Goal: Task Accomplishment & Management: Use online tool/utility

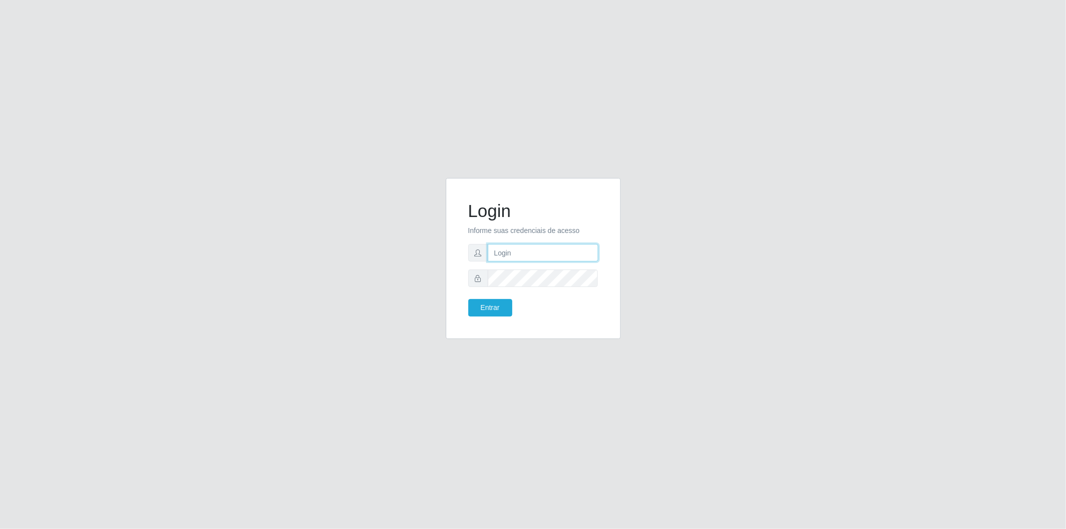
click at [531, 252] on input "text" at bounding box center [543, 252] width 110 height 17
click at [468, 299] on button "Entrar" at bounding box center [490, 307] width 44 height 17
type input "[EMAIL_ADDRESS][DOMAIN_NAME]"
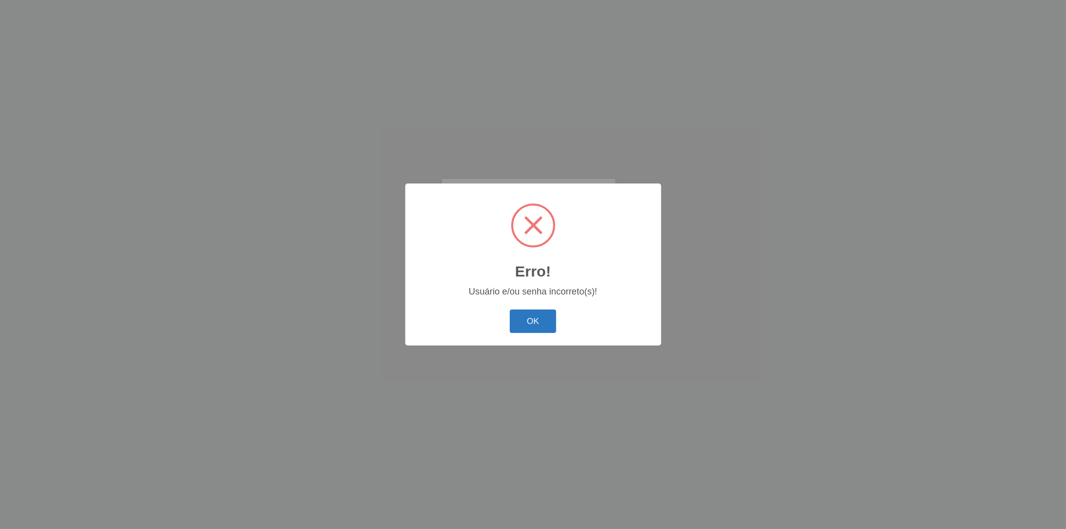
click at [535, 315] on button "OK" at bounding box center [533, 320] width 46 height 23
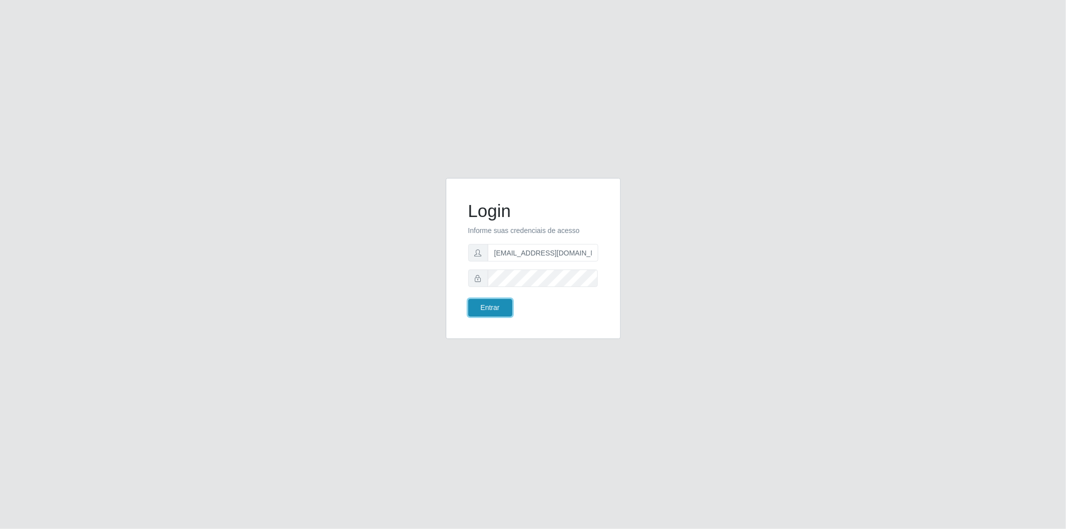
click at [503, 305] on button "Entrar" at bounding box center [490, 307] width 44 height 17
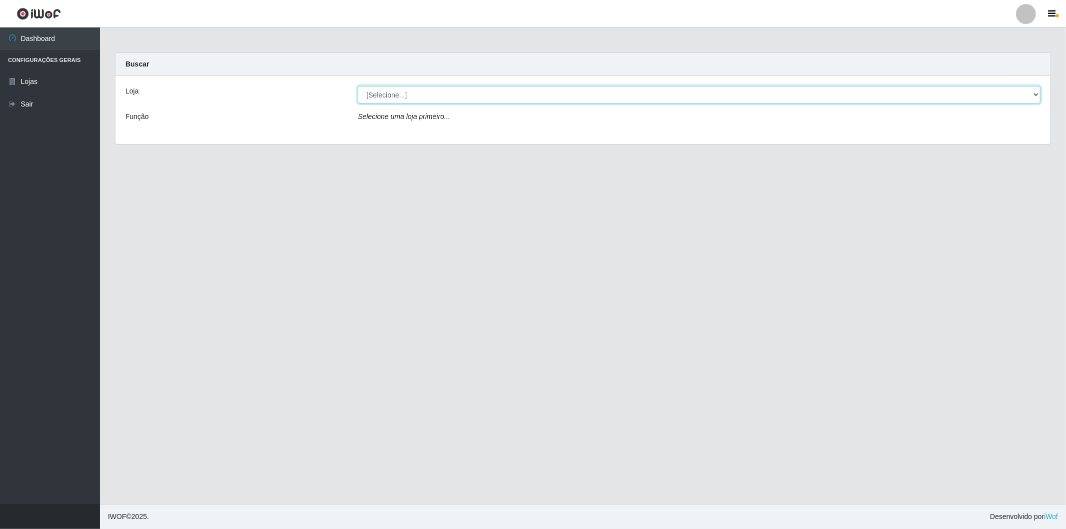
click at [1013, 99] on select "[Selecione...] BomQueSó Agreste - Loja 2" at bounding box center [699, 94] width 682 height 17
select select "214"
click at [358, 86] on select "[Selecione...] BomQueSó Agreste - Loja 2" at bounding box center [699, 94] width 682 height 17
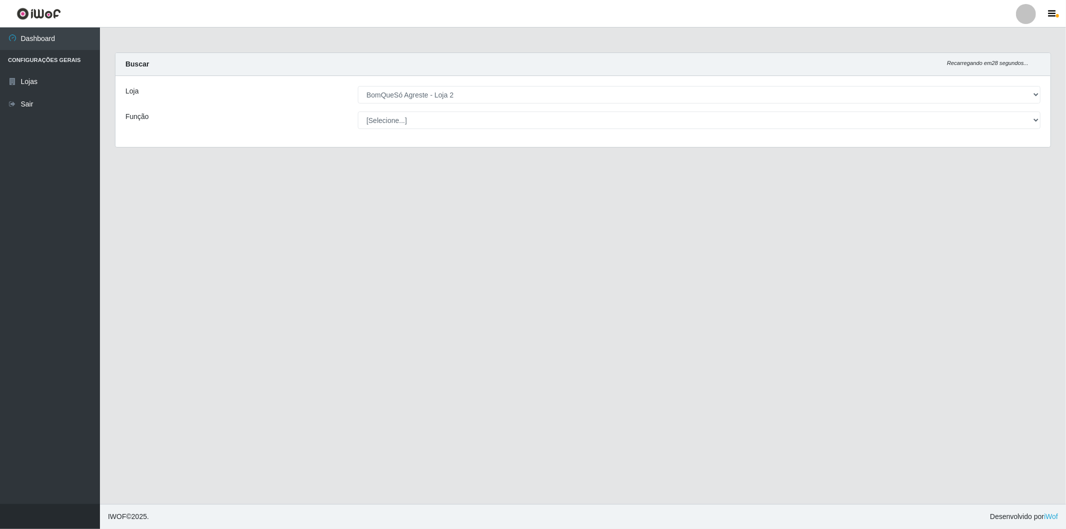
click at [1037, 117] on div "[Selecione...] ASG ASG + ASG ++ Balconista Balconista + Balconista ++ Embalador…" at bounding box center [698, 119] width 697 height 17
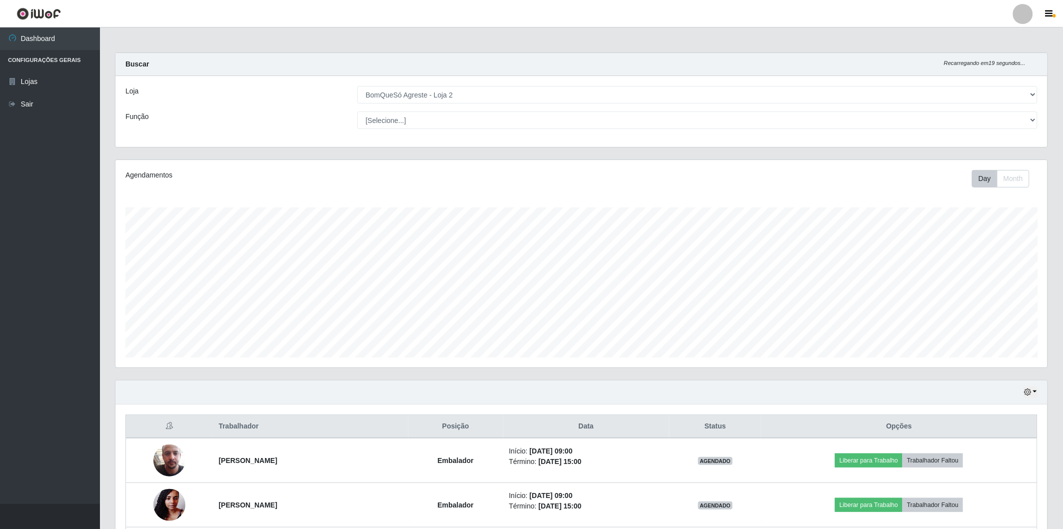
click at [56, 353] on ul "Dashboard Configurações Gerais Lojas Sair" at bounding box center [50, 265] width 100 height 476
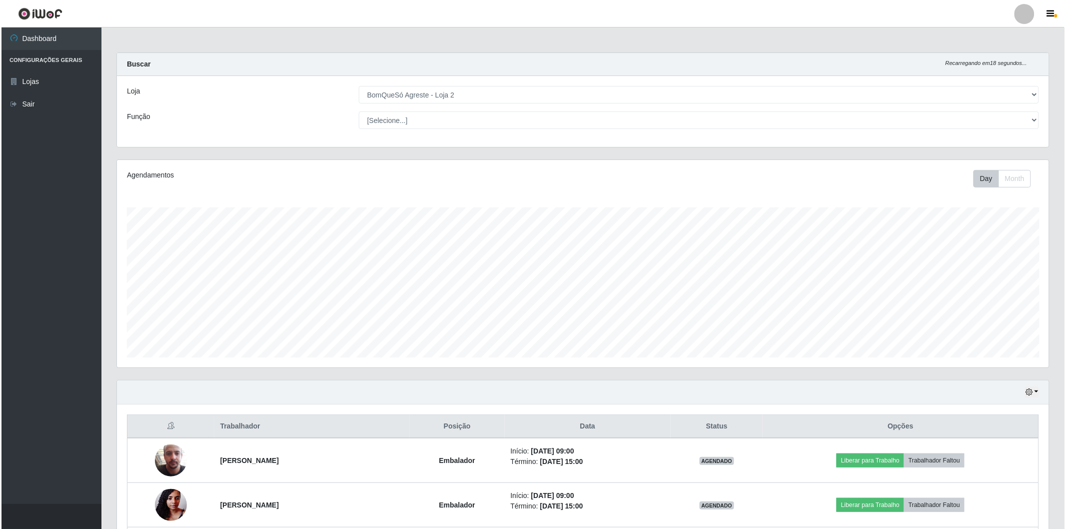
scroll to position [166, 0]
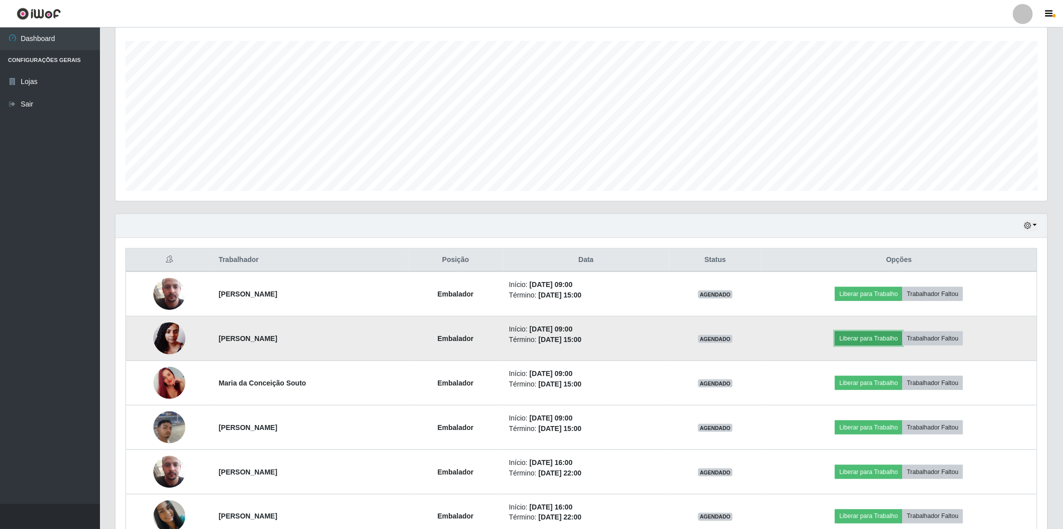
click at [883, 338] on button "Liberar para Trabalho" at bounding box center [868, 338] width 67 height 14
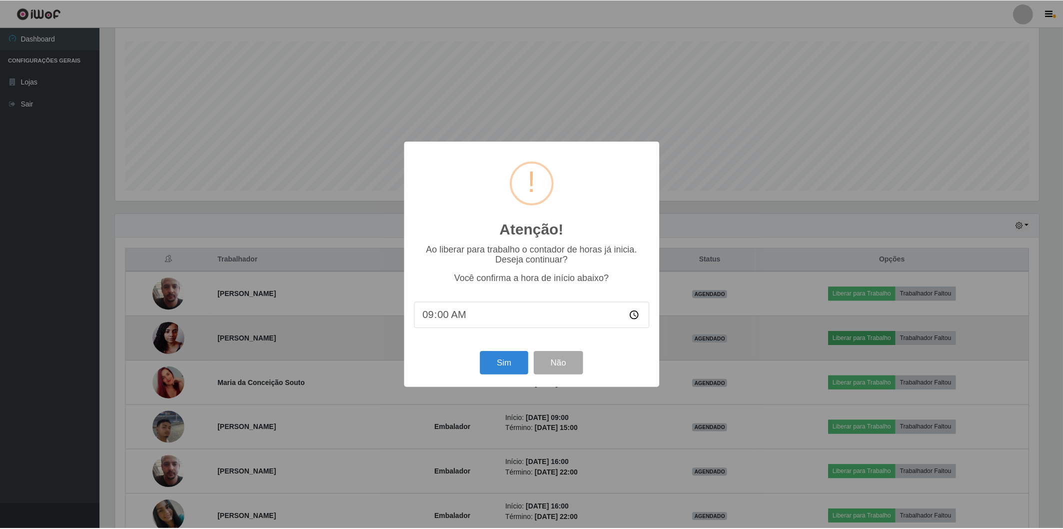
scroll to position [207, 926]
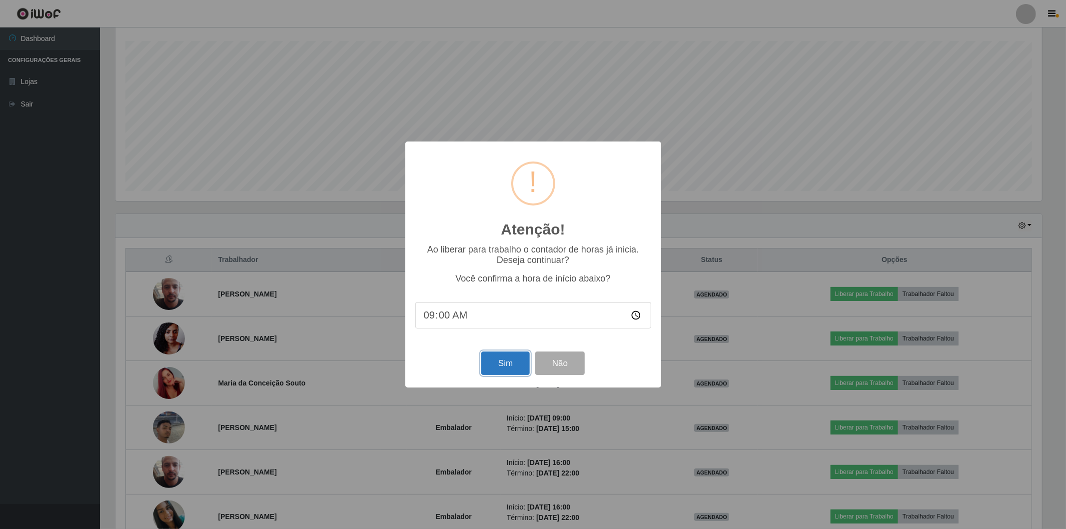
click at [506, 366] on button "Sim" at bounding box center [505, 362] width 48 height 23
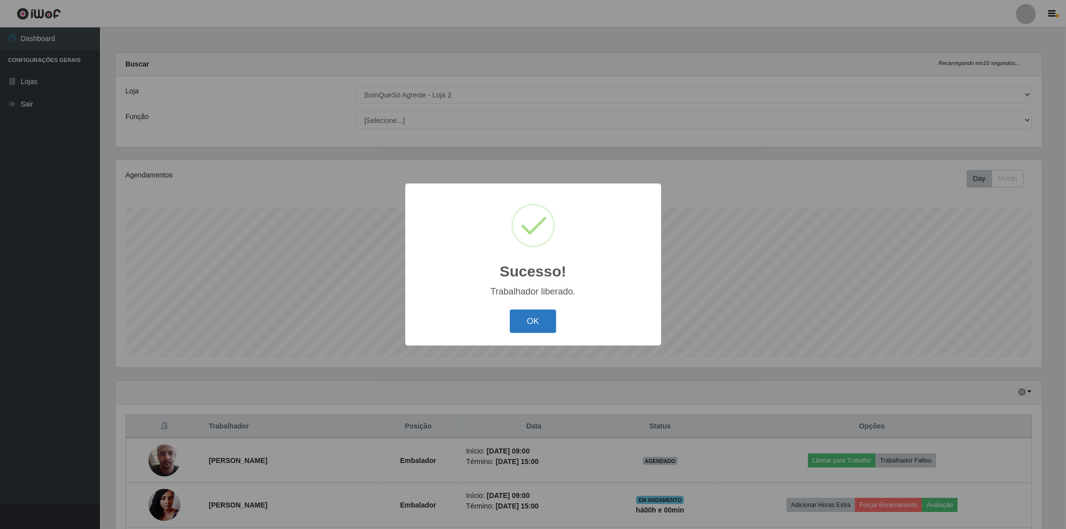
click at [522, 311] on button "OK" at bounding box center [533, 320] width 46 height 23
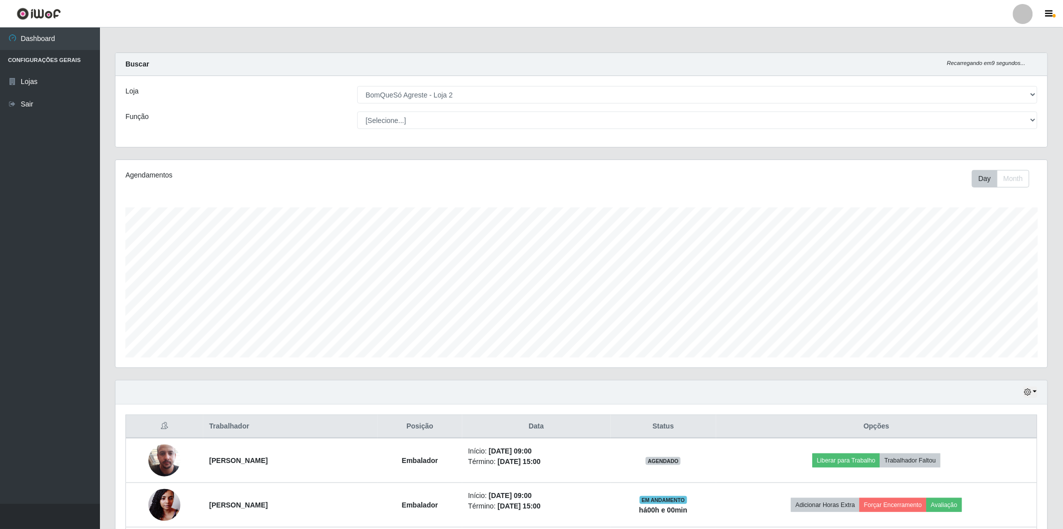
scroll to position [166, 0]
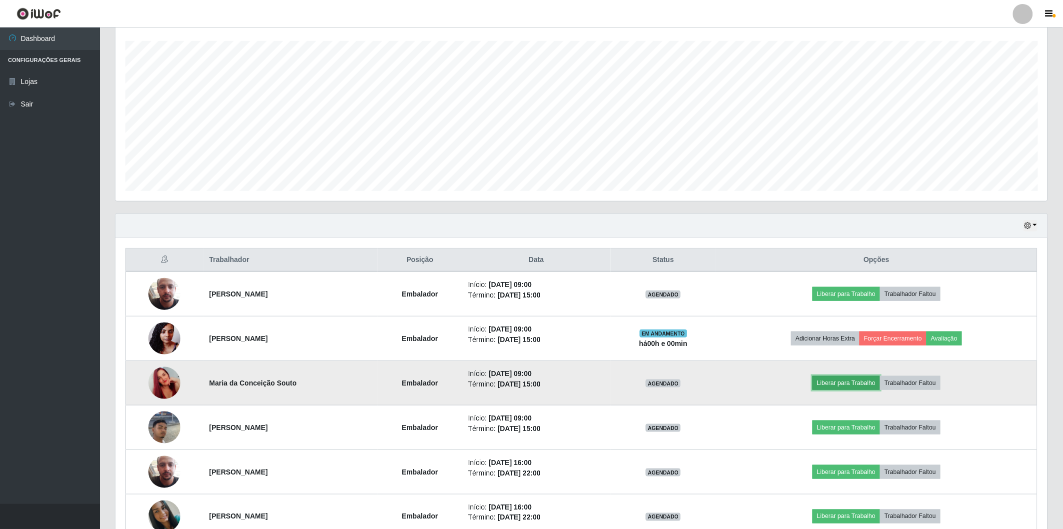
click at [853, 381] on button "Liberar para Trabalho" at bounding box center [845, 383] width 67 height 14
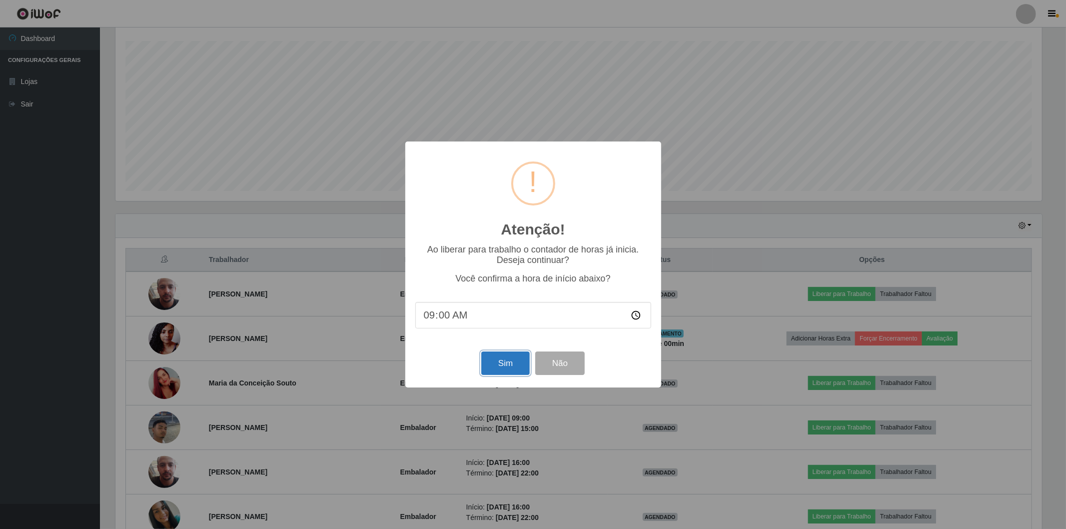
click at [494, 365] on button "Sim" at bounding box center [505, 362] width 48 height 23
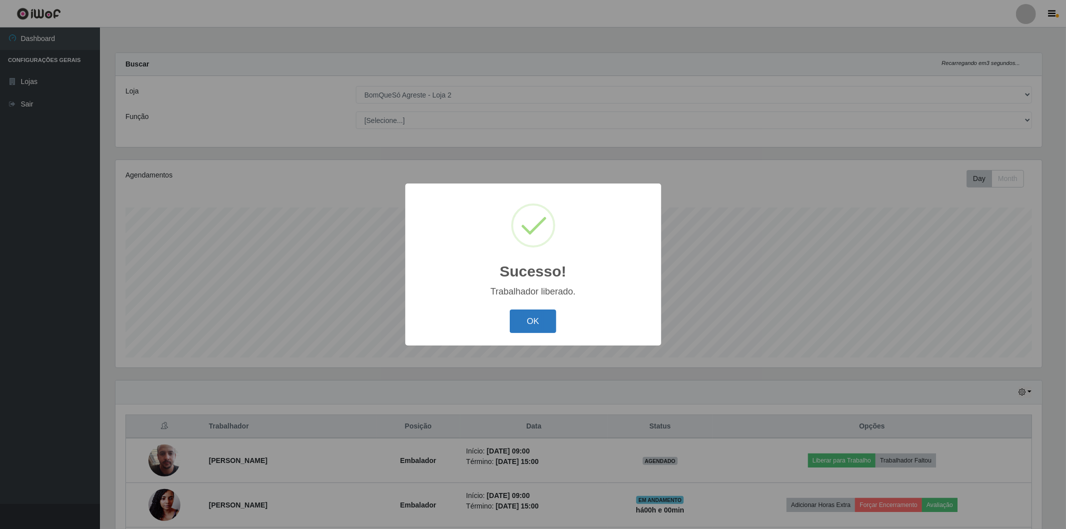
click at [535, 322] on button "OK" at bounding box center [533, 320] width 46 height 23
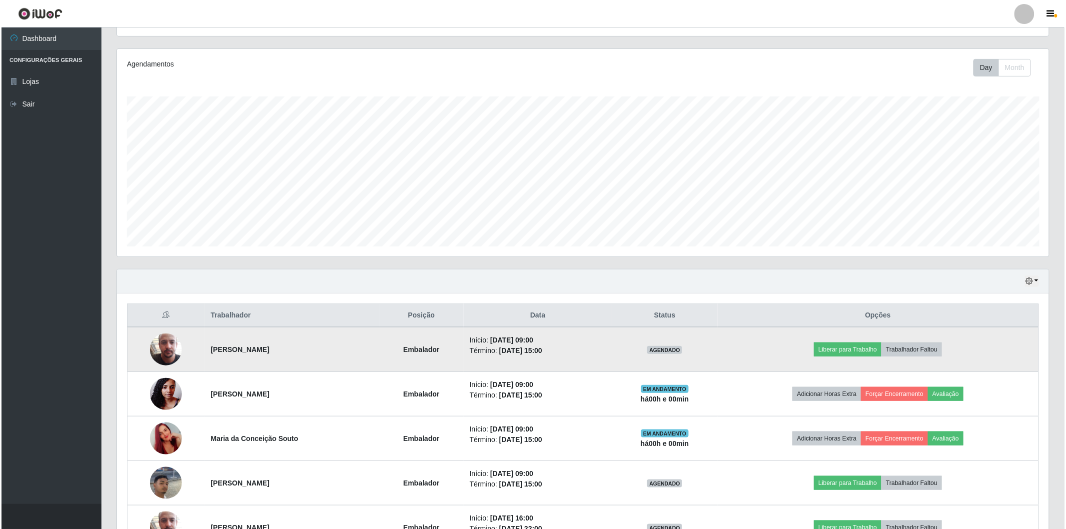
scroll to position [166, 0]
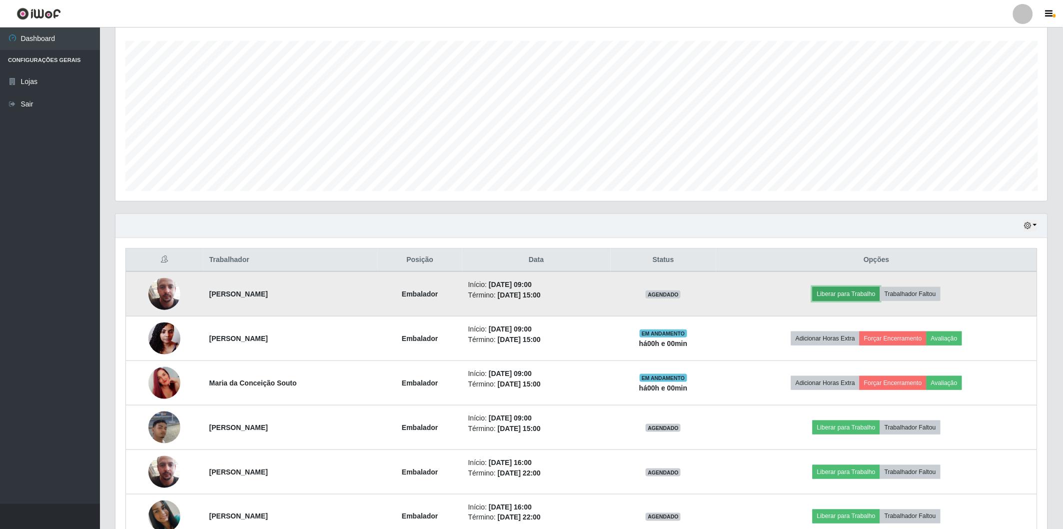
click at [878, 291] on button "Liberar para Trabalho" at bounding box center [845, 294] width 67 height 14
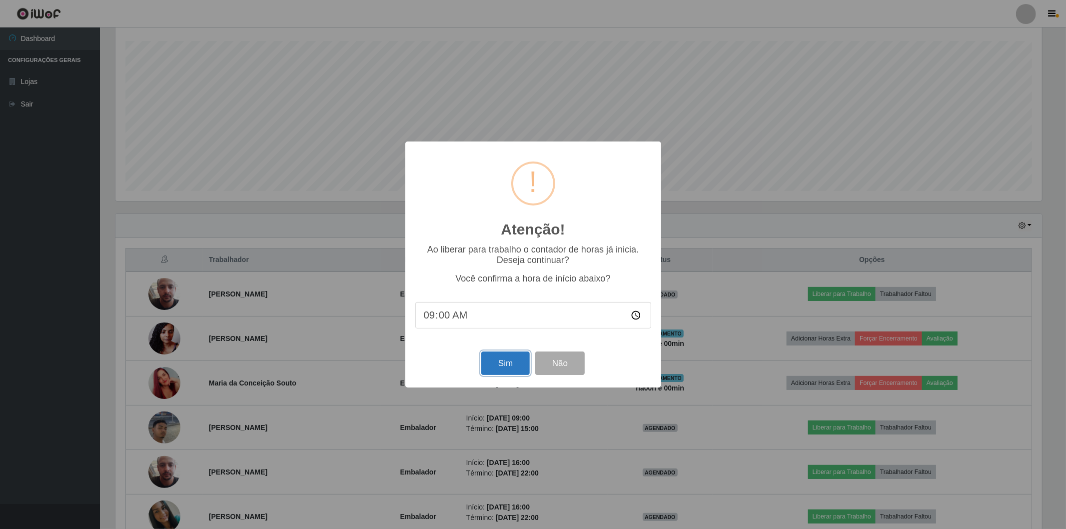
click at [500, 362] on button "Sim" at bounding box center [505, 362] width 48 height 23
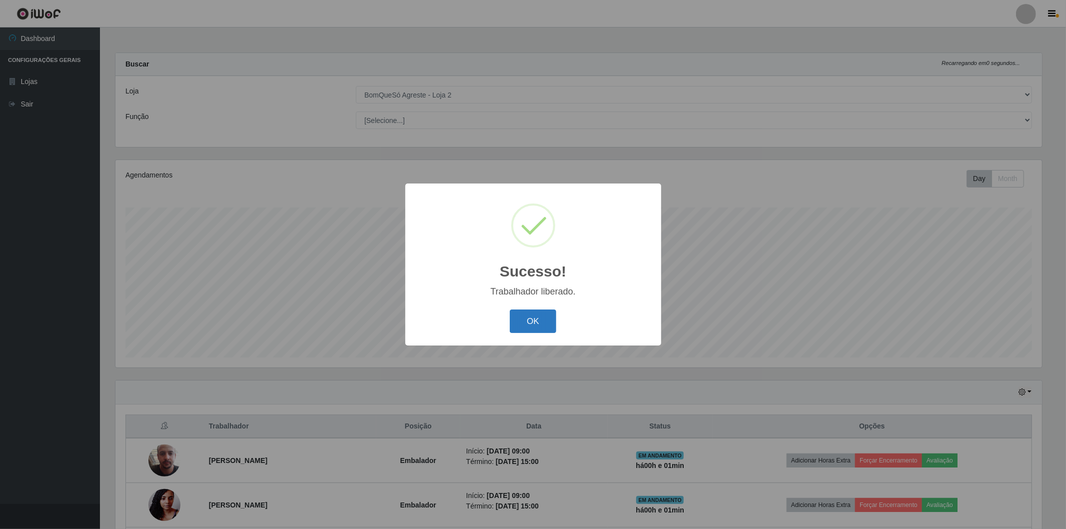
click at [513, 326] on button "OK" at bounding box center [533, 320] width 46 height 23
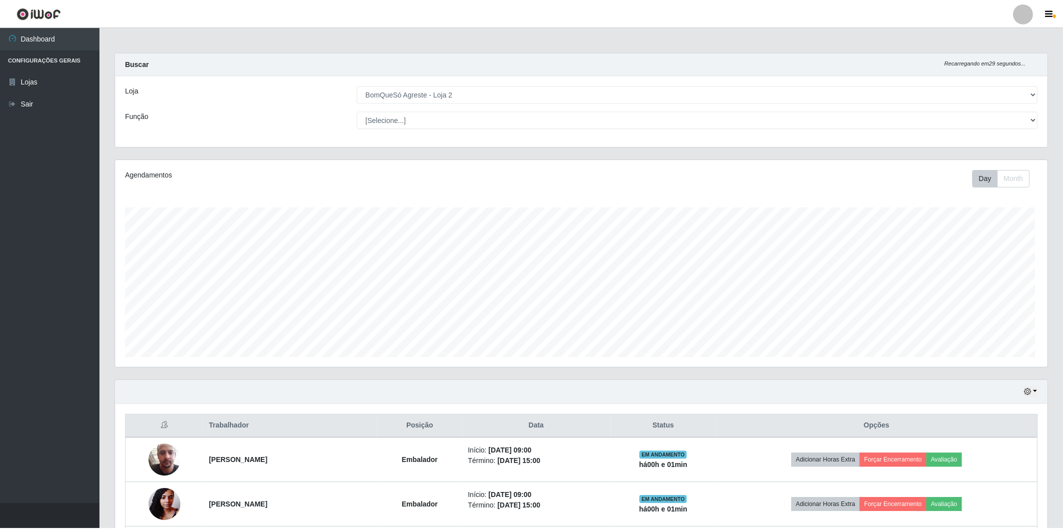
scroll to position [0, 0]
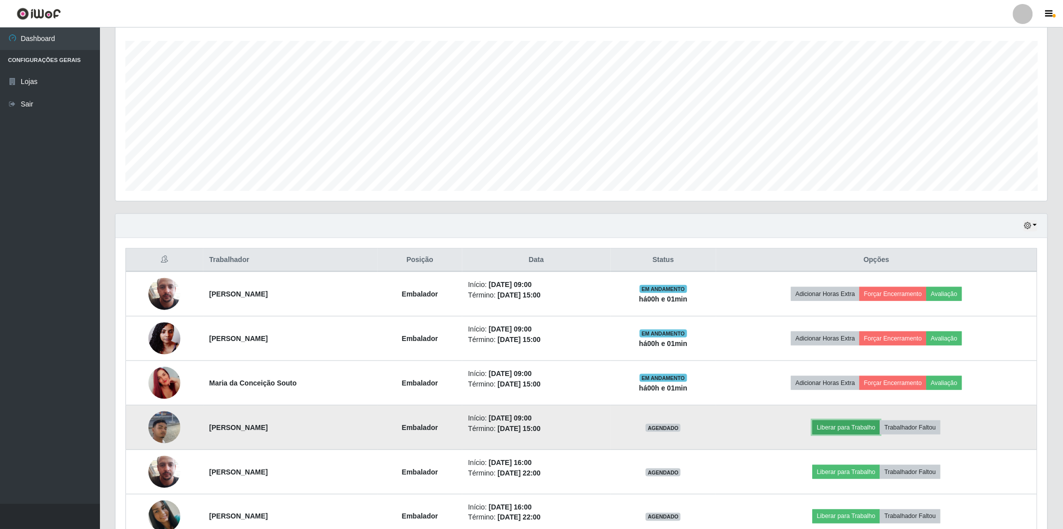
click at [830, 428] on button "Liberar para Trabalho" at bounding box center [845, 427] width 67 height 14
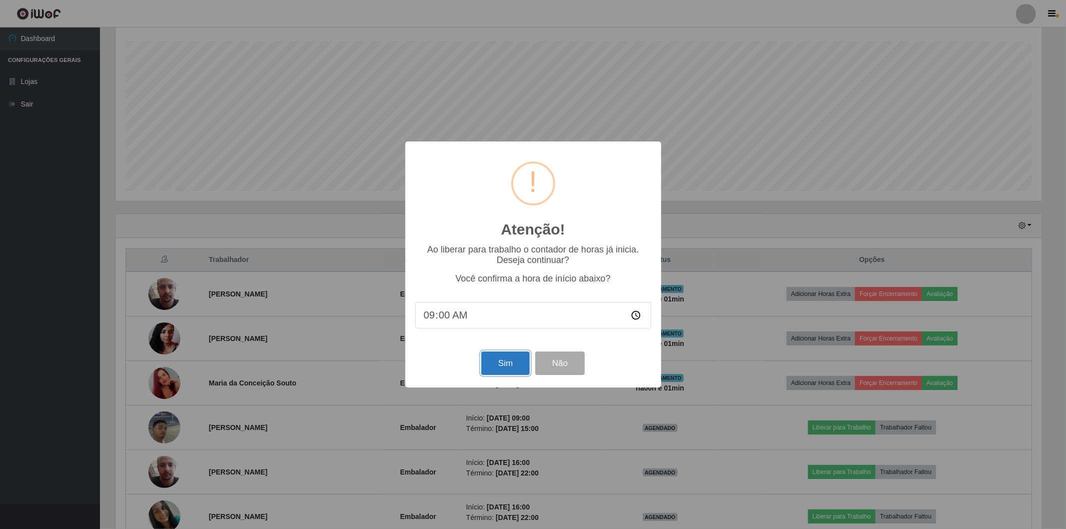
click at [507, 375] on button "Sim" at bounding box center [505, 362] width 48 height 23
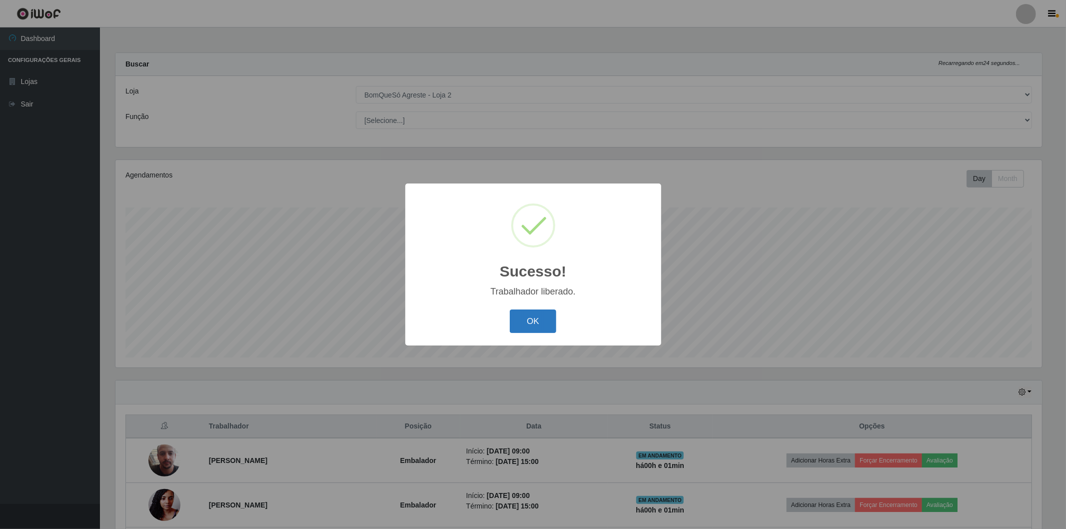
click at [537, 326] on button "OK" at bounding box center [533, 320] width 46 height 23
